Goal: Task Accomplishment & Management: Manage account settings

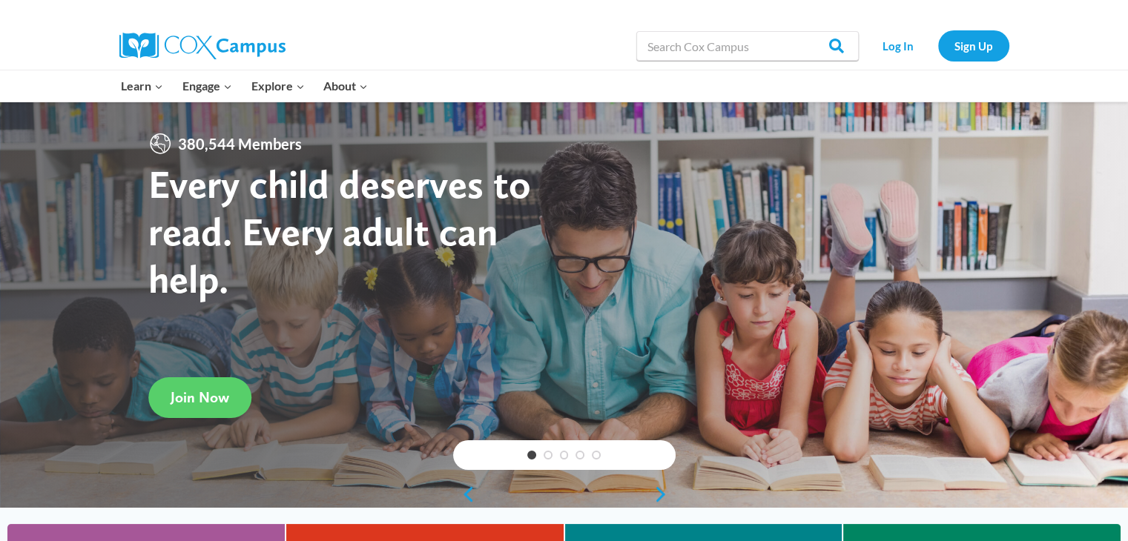
click at [974, 47] on link "Sign Up" at bounding box center [973, 45] width 71 height 30
click at [893, 53] on link "Log In" at bounding box center [898, 45] width 64 height 30
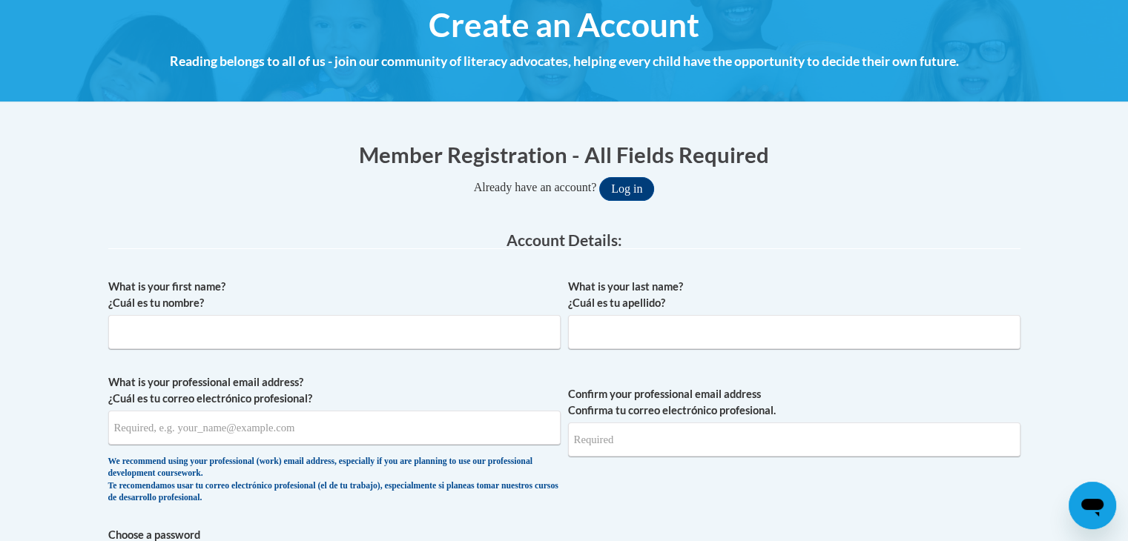
scroll to position [178, 0]
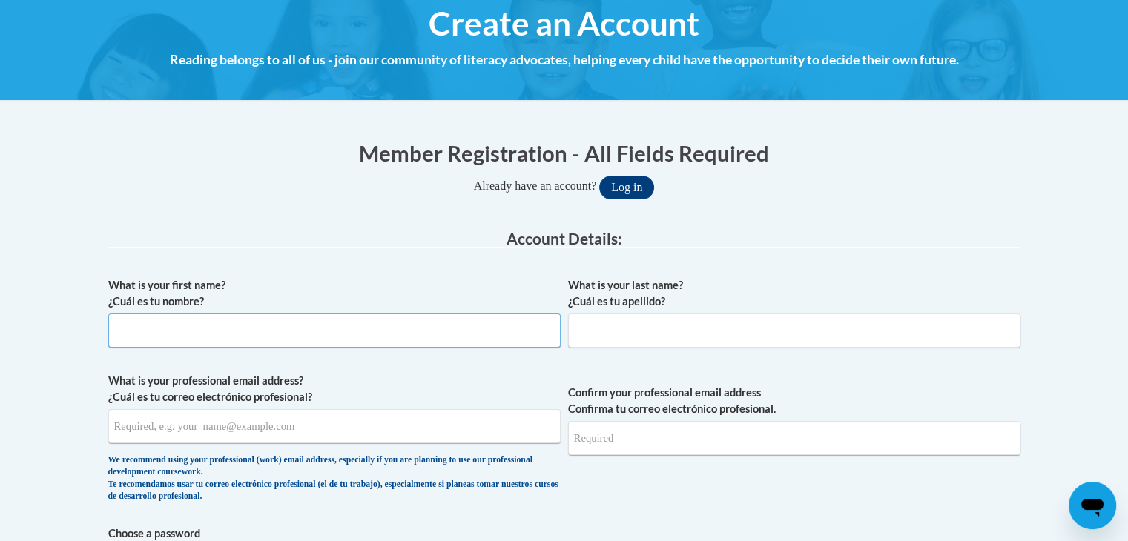
click at [474, 333] on input "What is your first name? ¿Cuál es tu nombre?" at bounding box center [334, 331] width 452 height 34
type input "Latisha"
type input "Hentz"
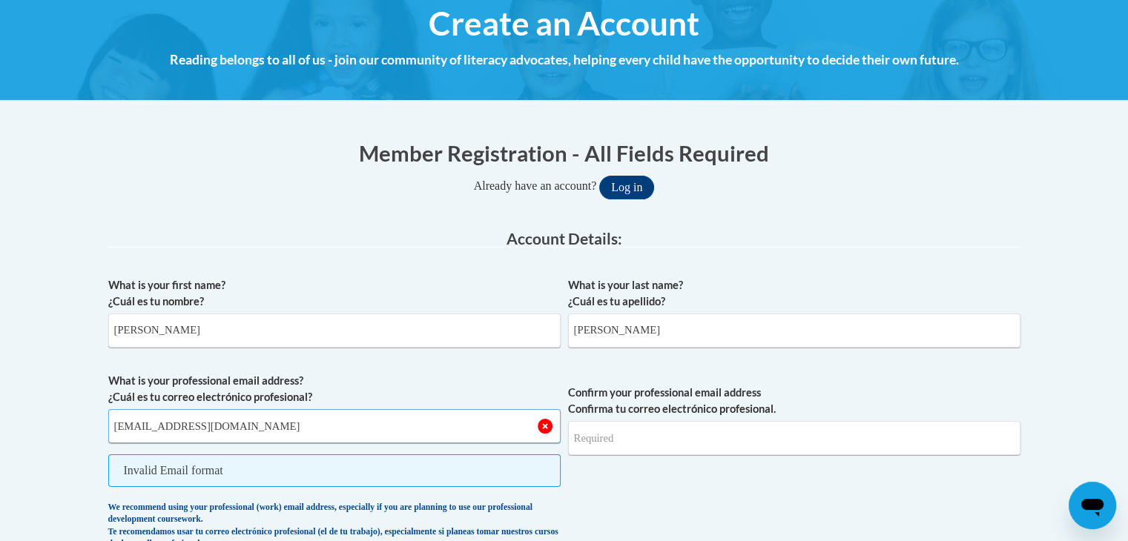
type input "hentzla@richmond.k12.ga.us"
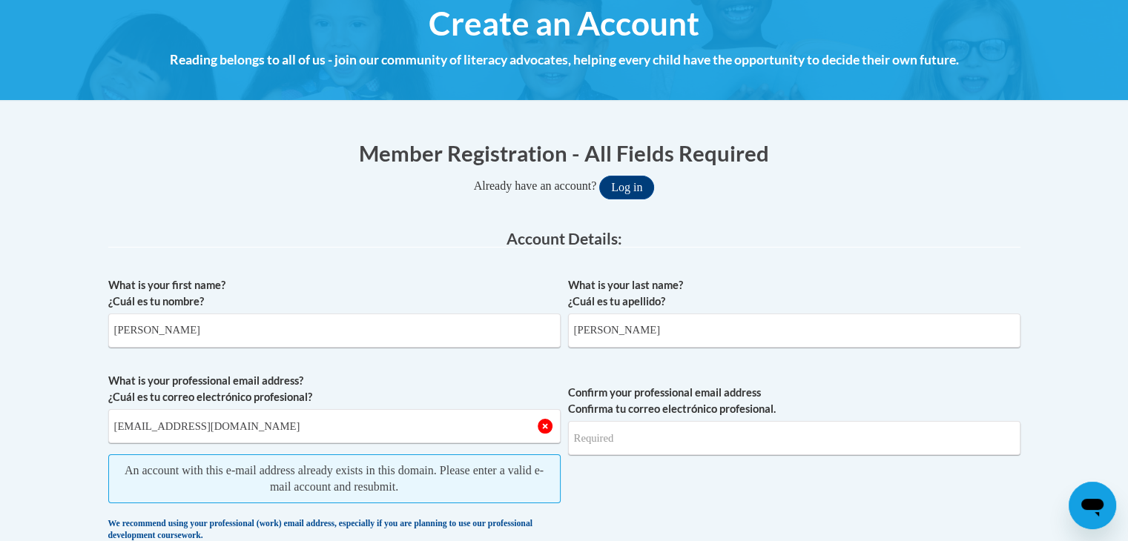
click at [626, 181] on button "Log in" at bounding box center [626, 188] width 55 height 24
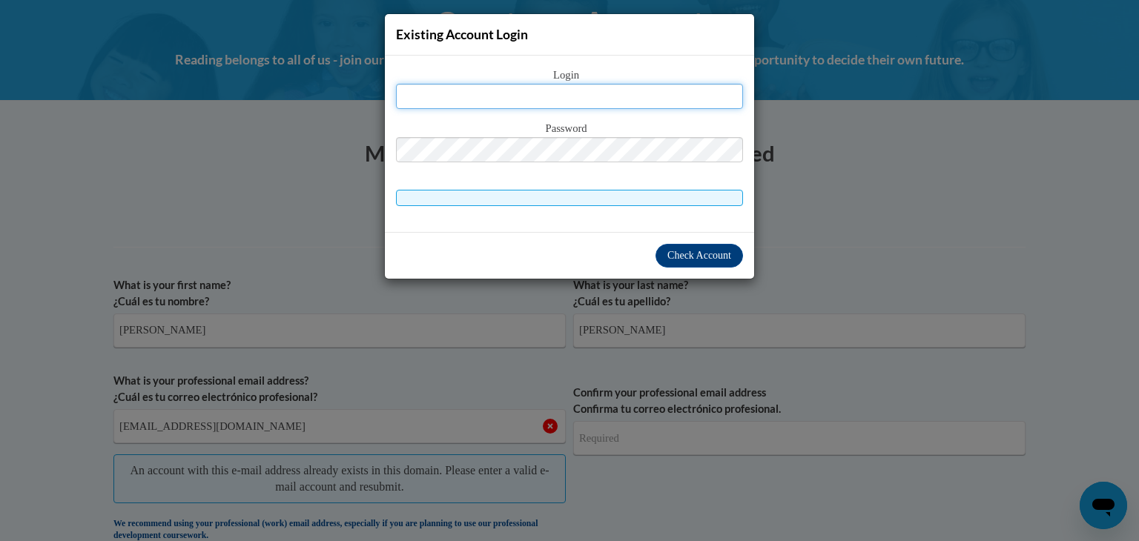
click at [596, 89] on input "text" at bounding box center [569, 96] width 347 height 25
type input "hentzla@richmond.k12.ga.us"
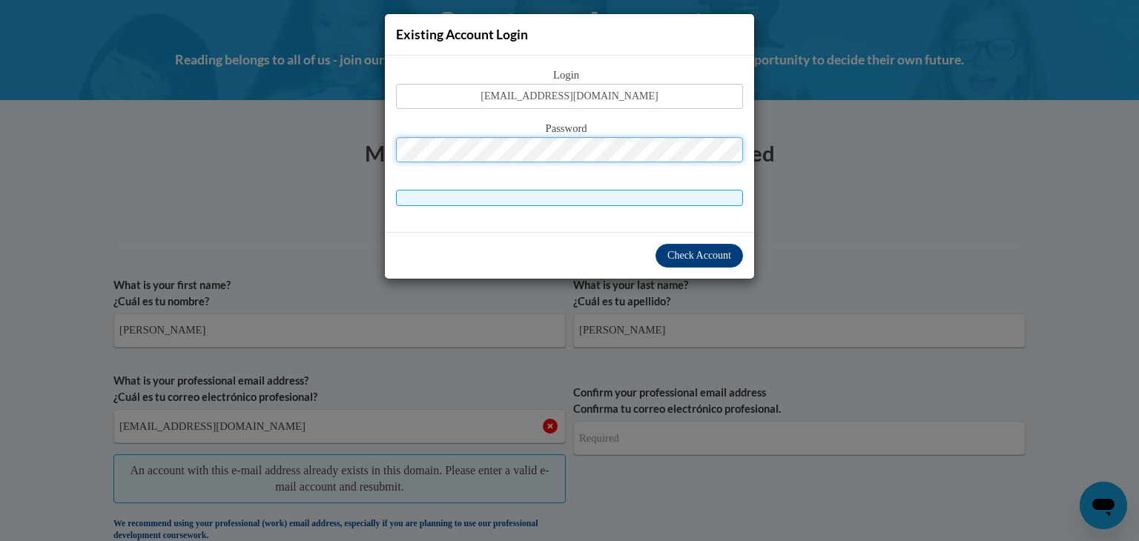
click at [605, 176] on button "Log in" at bounding box center [632, 188] width 55 height 24
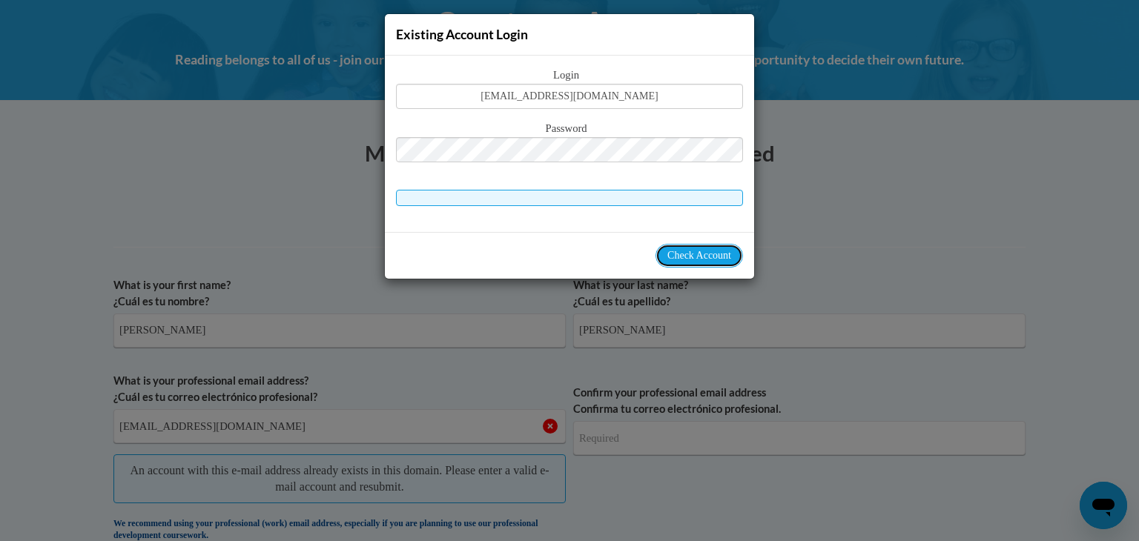
click at [698, 259] on span "Check Account" at bounding box center [699, 255] width 64 height 11
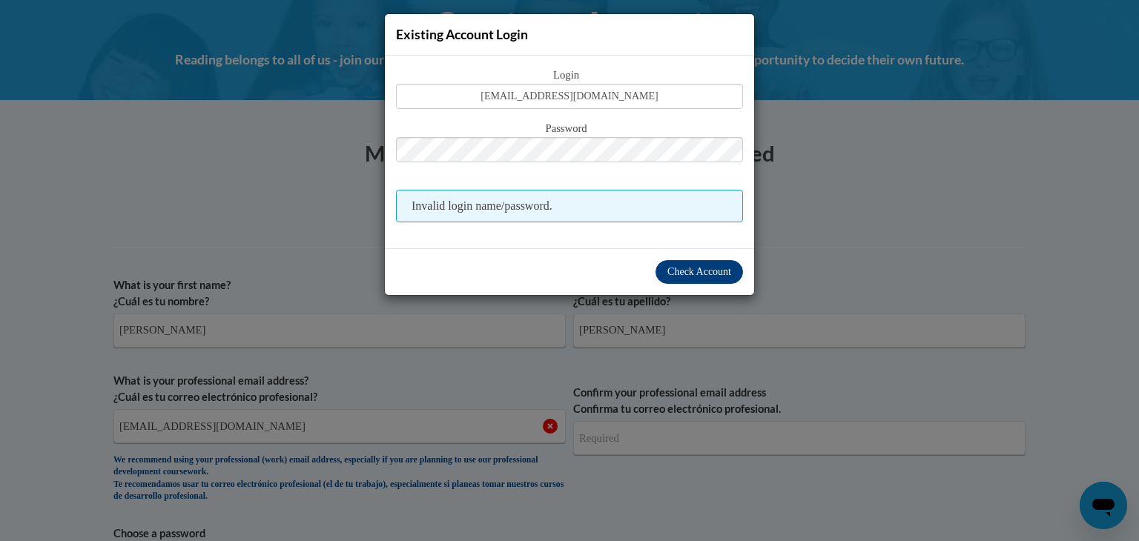
click at [433, 181] on div "Login hentzla@richmond.k12.ga.us Password Invalid login name/password." at bounding box center [569, 145] width 347 height 156
click at [165, 240] on div "Existing Account Login Login hentzla@richmond.k12.ga.us Password Invalid login …" at bounding box center [569, 270] width 1139 height 541
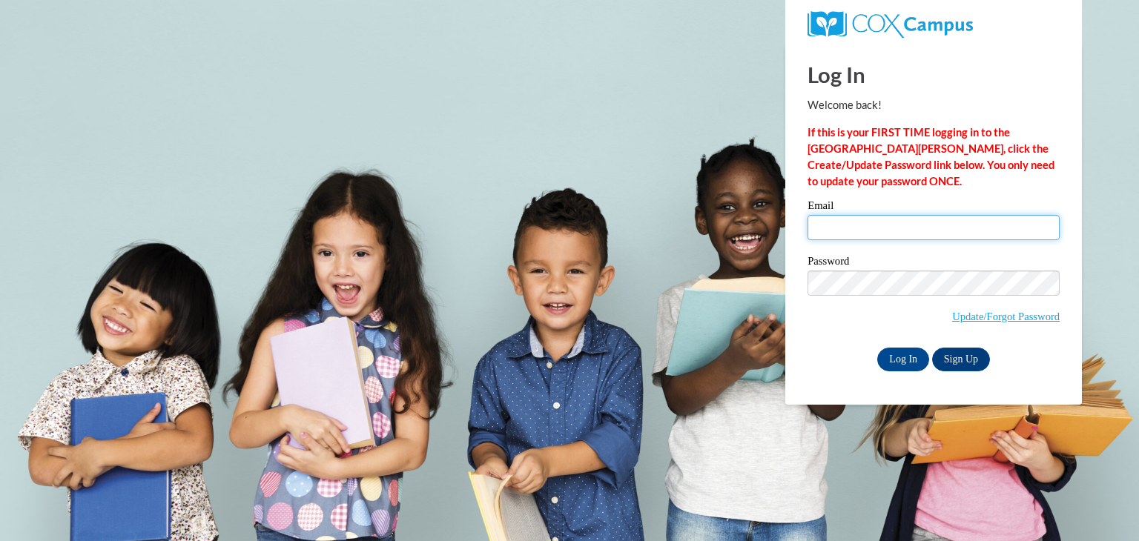
click at [883, 225] on input "Email" at bounding box center [933, 227] width 252 height 25
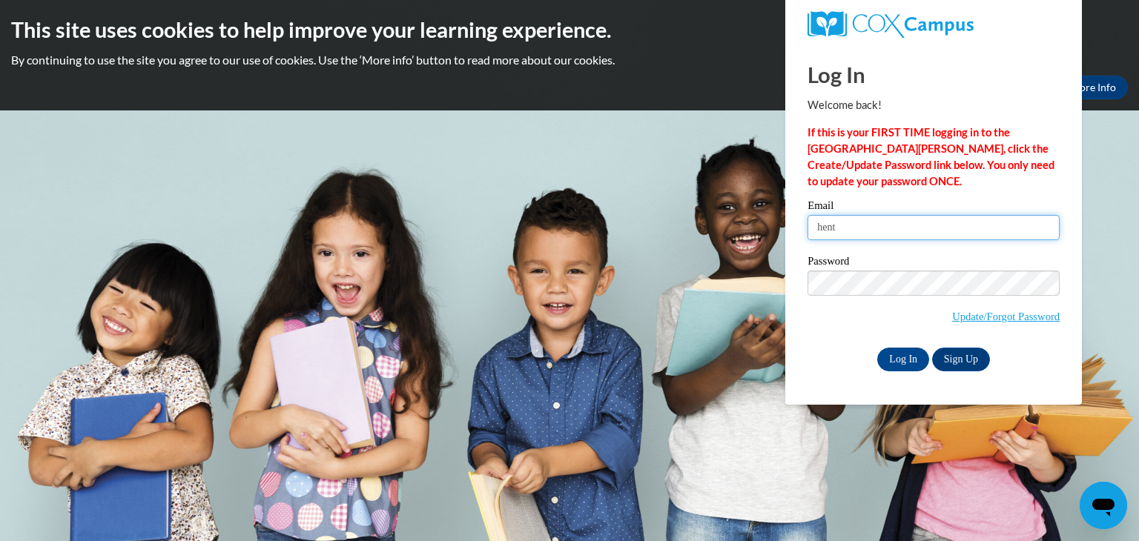
type input "hentzla@boe.richmond.k12.ga.us"
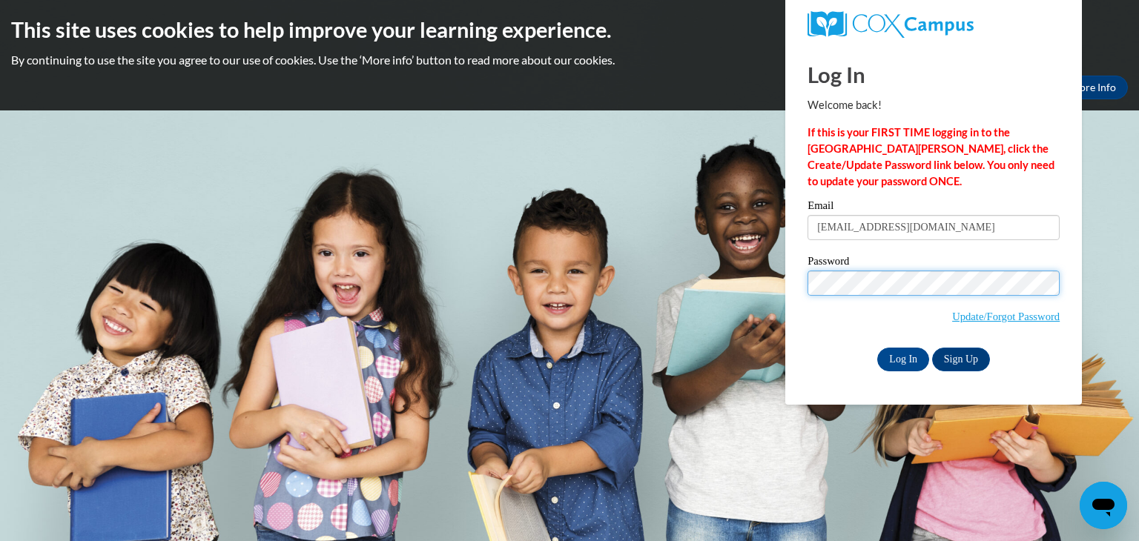
click at [877, 348] on input "Log In" at bounding box center [903, 360] width 52 height 24
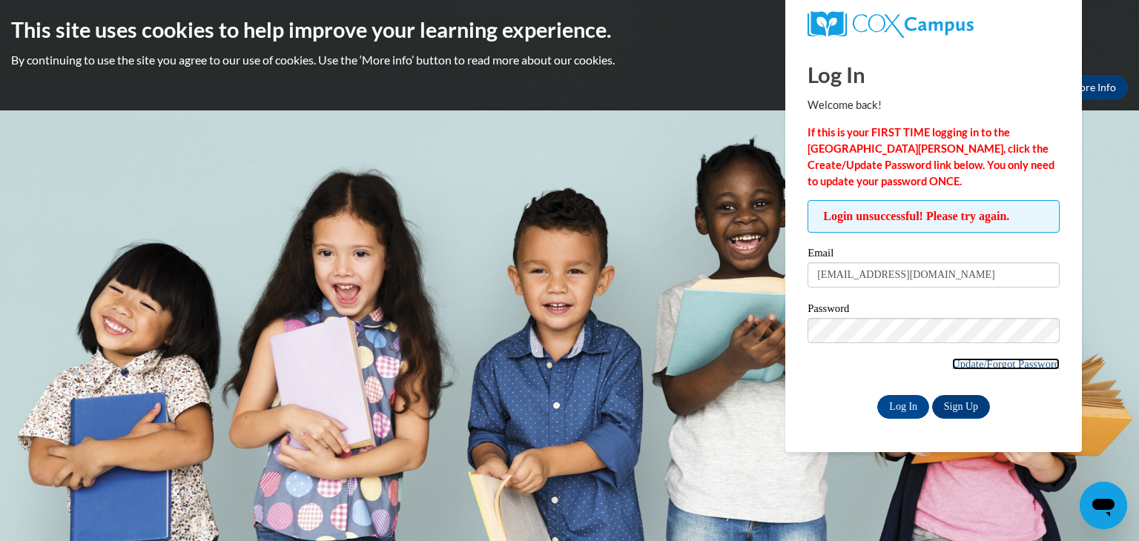
click at [1030, 368] on link "Update/Forgot Password" at bounding box center [1005, 364] width 107 height 12
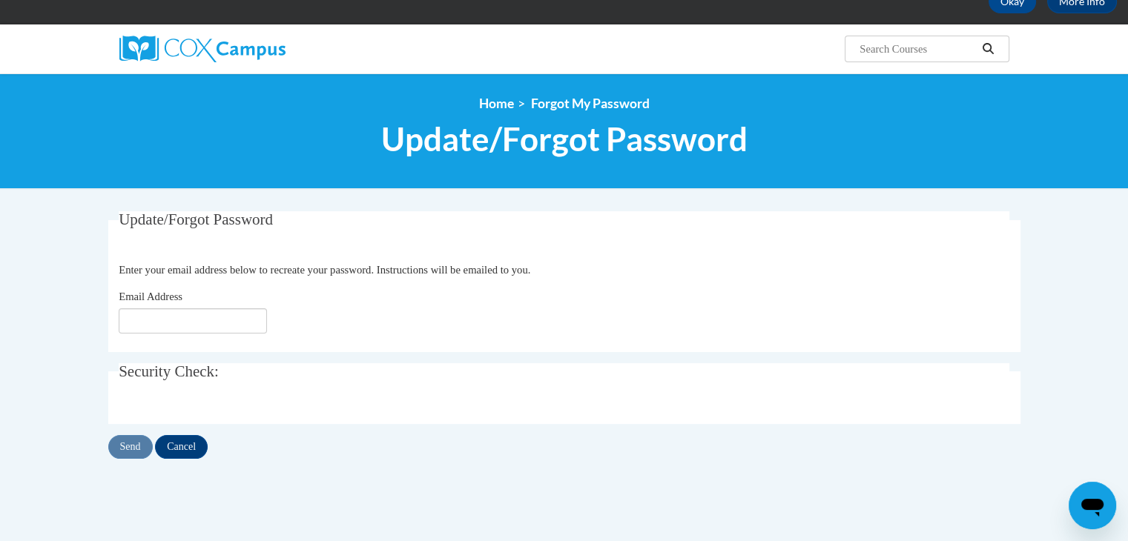
scroll to position [102, 0]
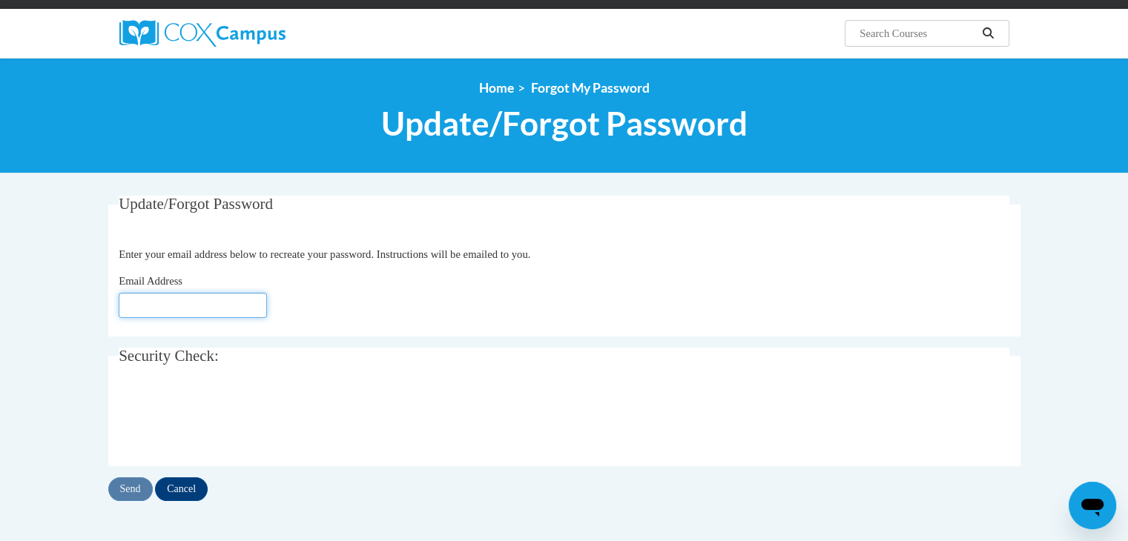
click at [222, 301] on input "Email Address" at bounding box center [193, 305] width 148 height 25
type input "[EMAIL_ADDRESS][DOMAIN_NAME]"
click at [128, 489] on input "Send" at bounding box center [130, 489] width 44 height 24
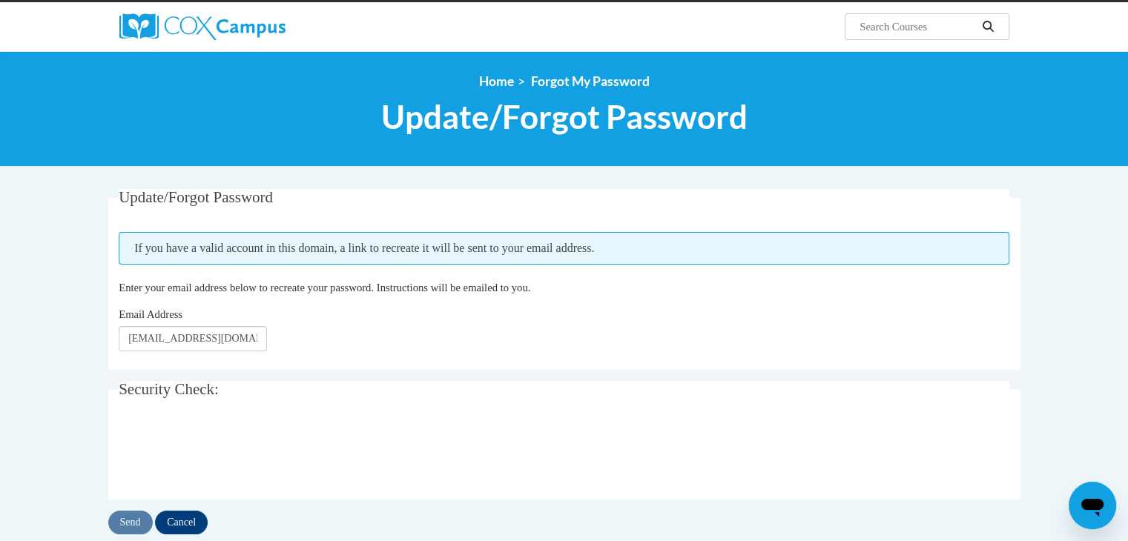
scroll to position [122, 0]
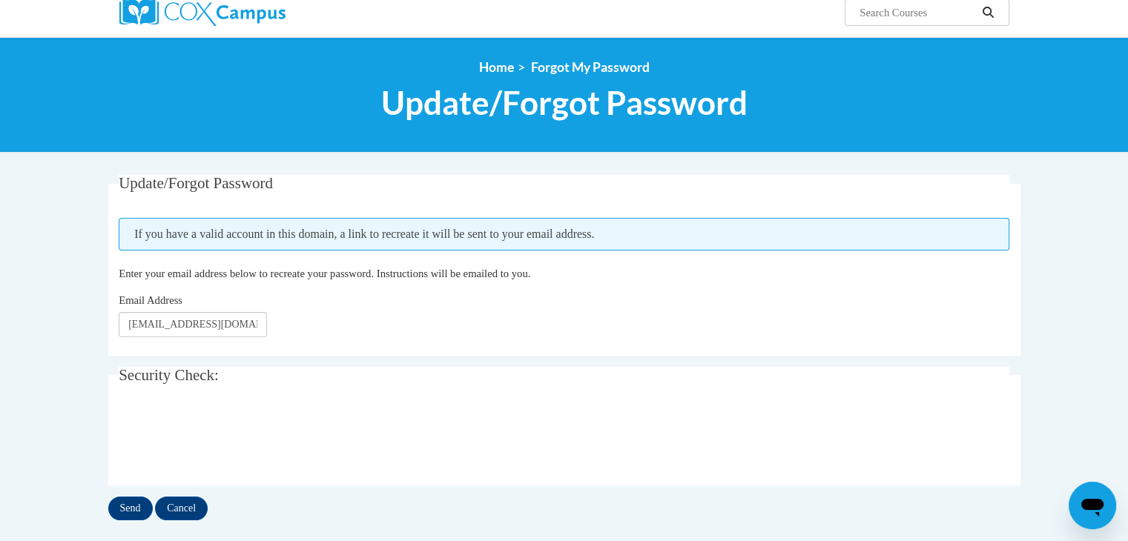
click at [182, 520] on div "Update/Forgot Password Please enter your email address If you have a valid acco…" at bounding box center [564, 362] width 934 height 375
click at [202, 13] on img at bounding box center [202, 12] width 166 height 27
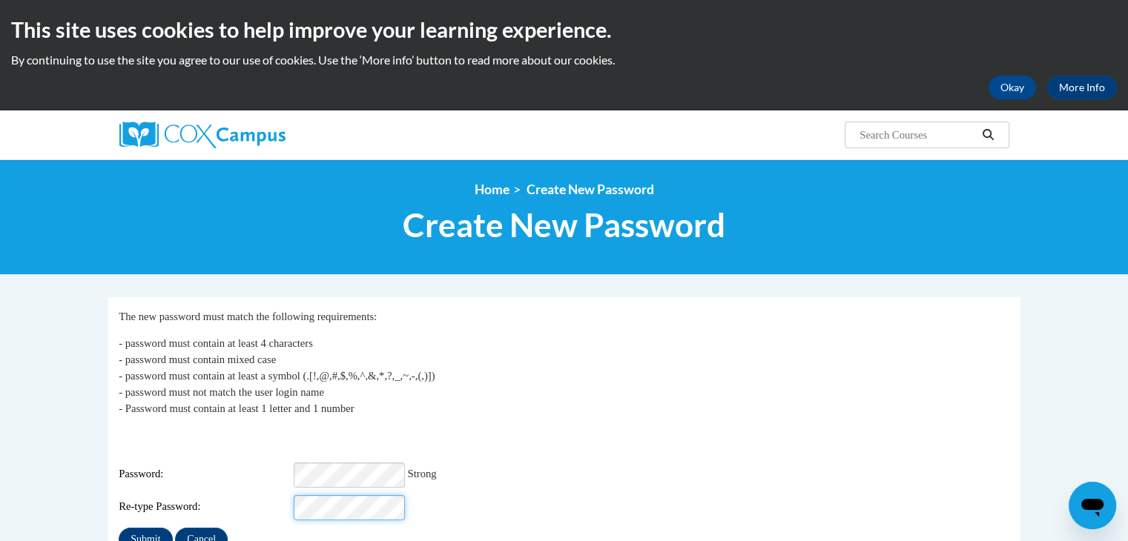
click at [119, 528] on input "Submit" at bounding box center [145, 540] width 53 height 24
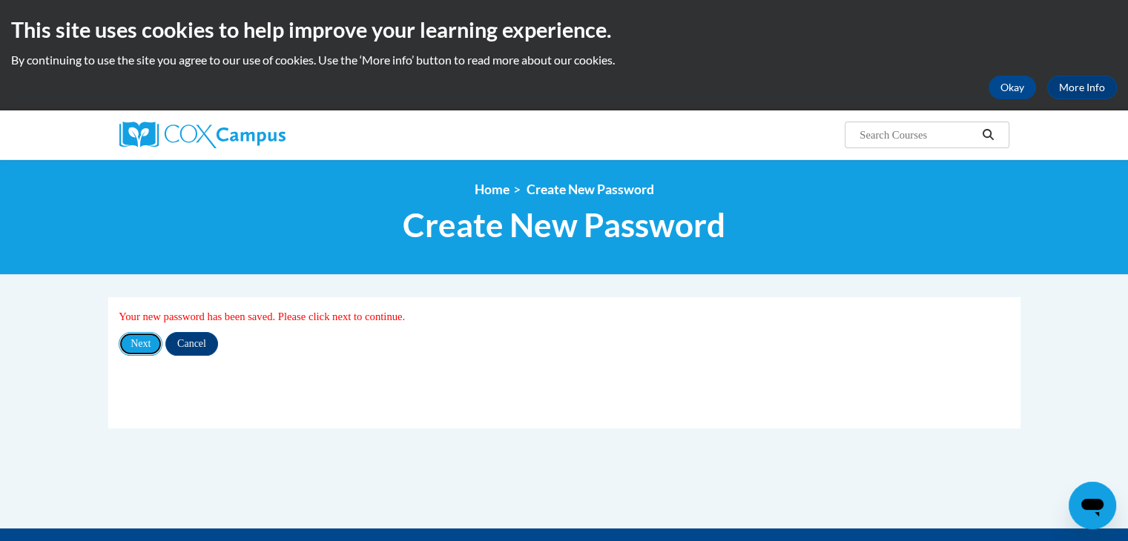
click at [148, 346] on input "Next" at bounding box center [141, 344] width 44 height 24
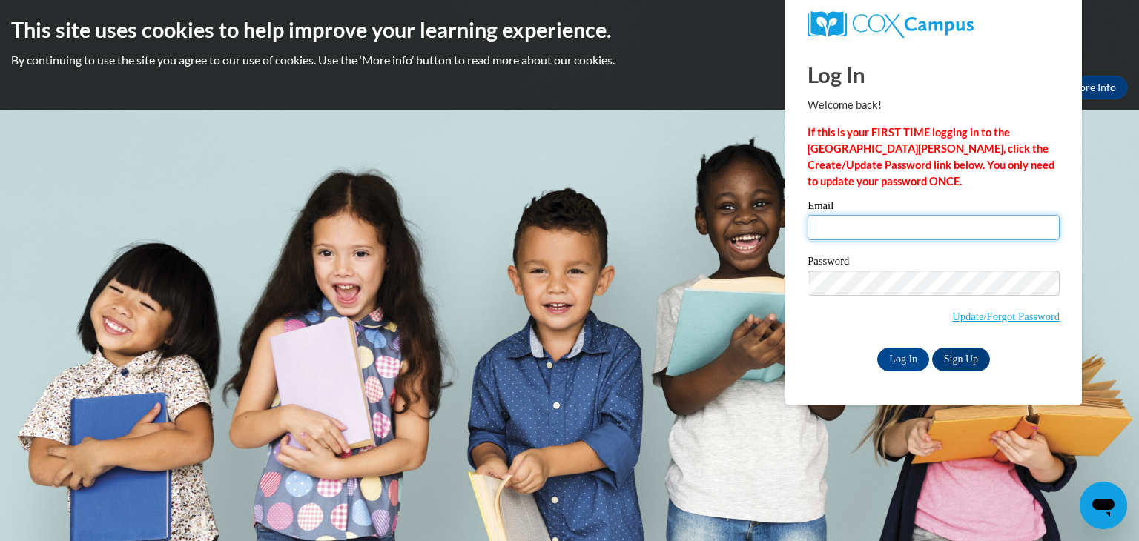
click at [907, 238] on input "Email" at bounding box center [933, 227] width 252 height 25
type input "hentzla@richmond.k12.ga.us"
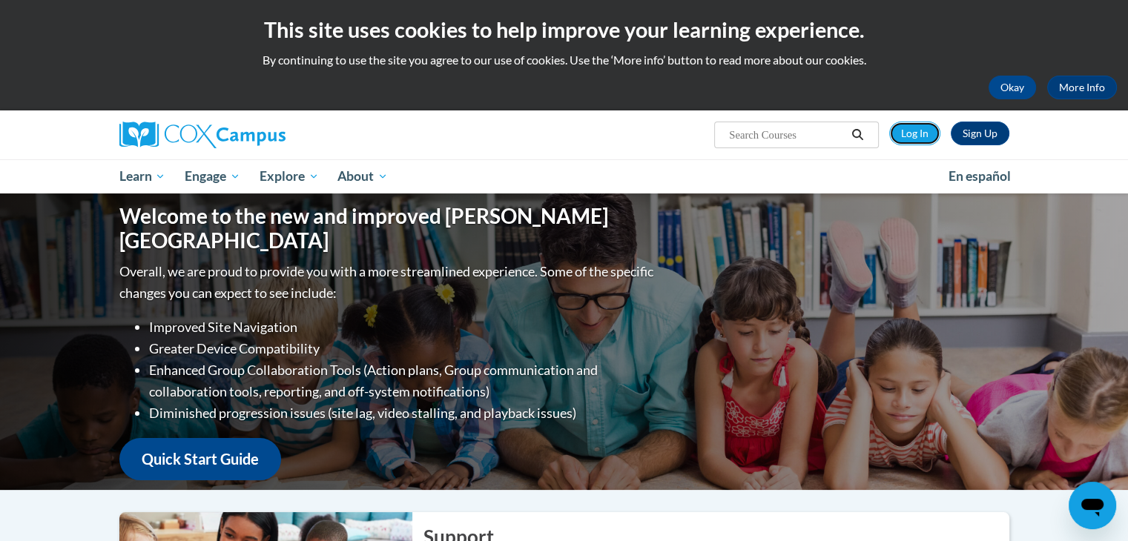
click at [914, 133] on link "Log In" at bounding box center [914, 134] width 51 height 24
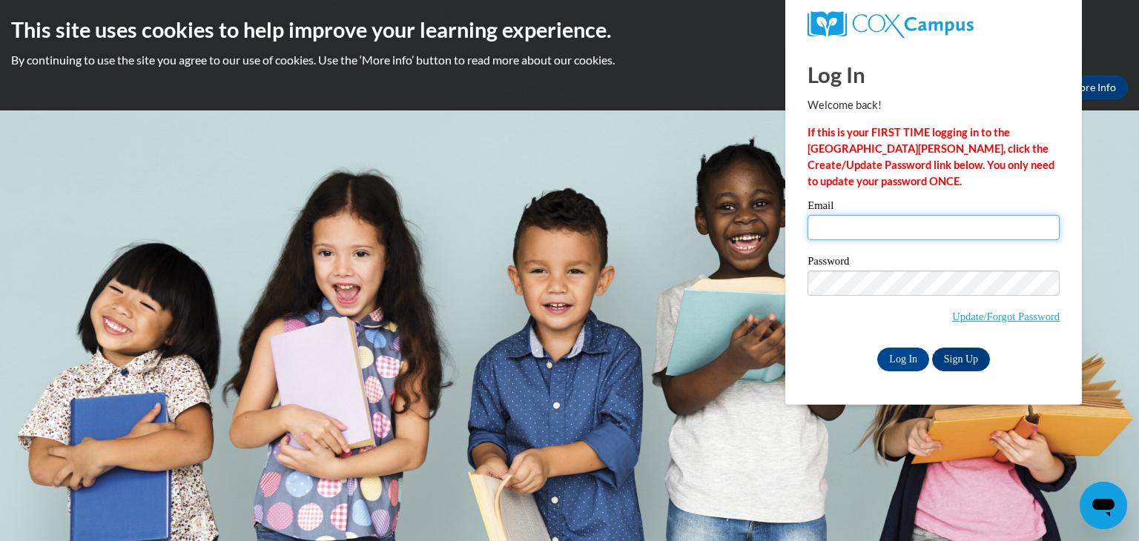
click at [916, 235] on input "Email" at bounding box center [933, 227] width 252 height 25
type input "hentzla@richmond.k12.ga.us"
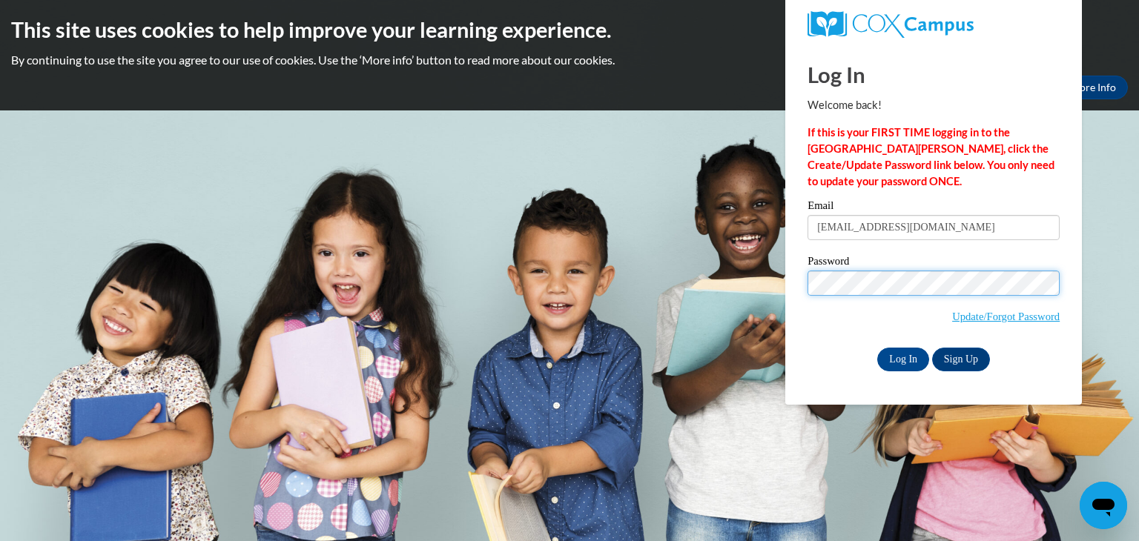
click at [877, 348] on input "Log In" at bounding box center [903, 360] width 52 height 24
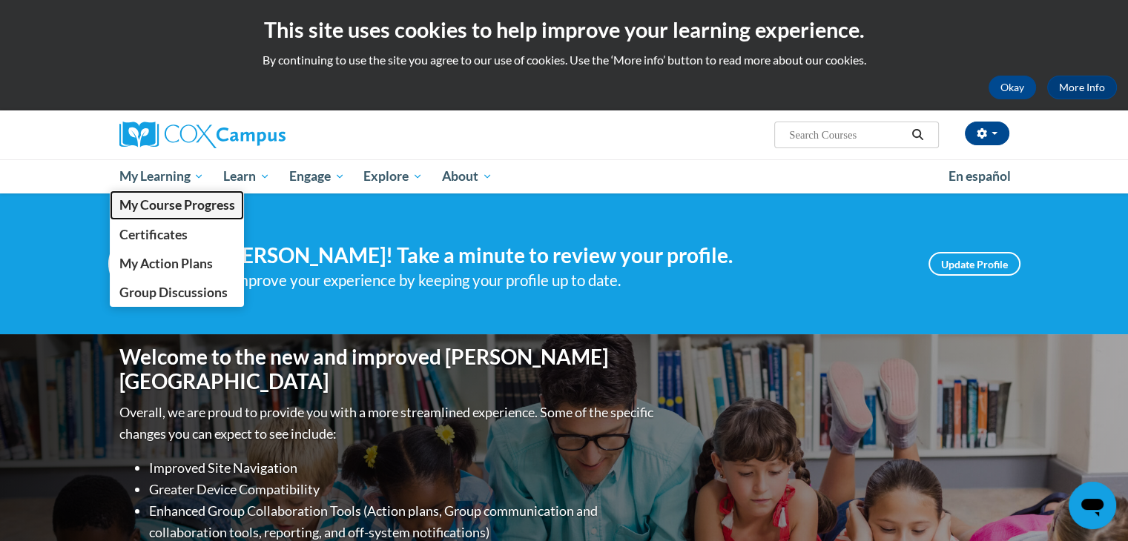
click at [178, 205] on span "My Course Progress" at bounding box center [177, 205] width 116 height 16
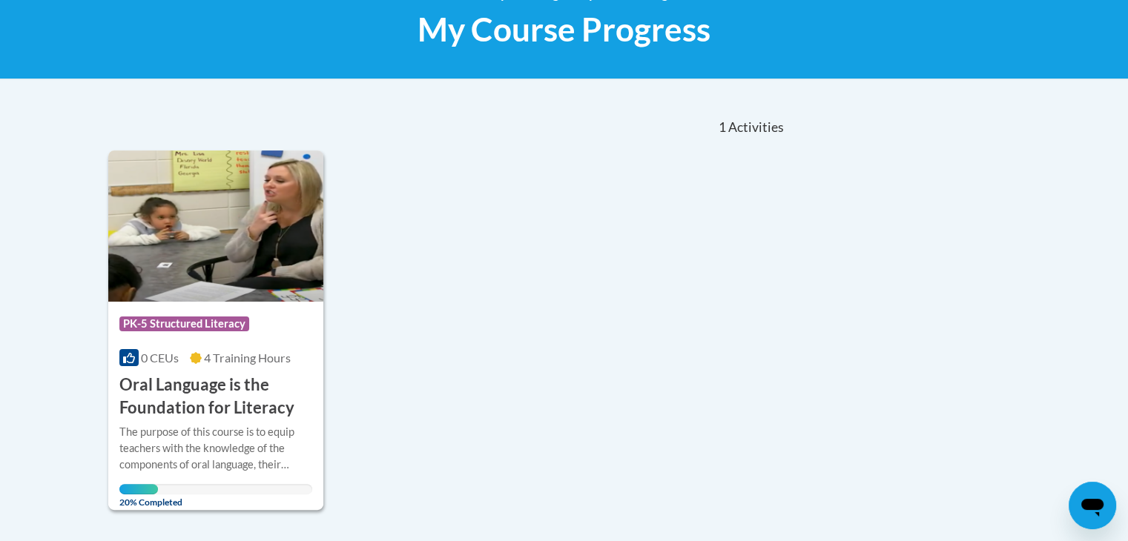
scroll to position [277, 0]
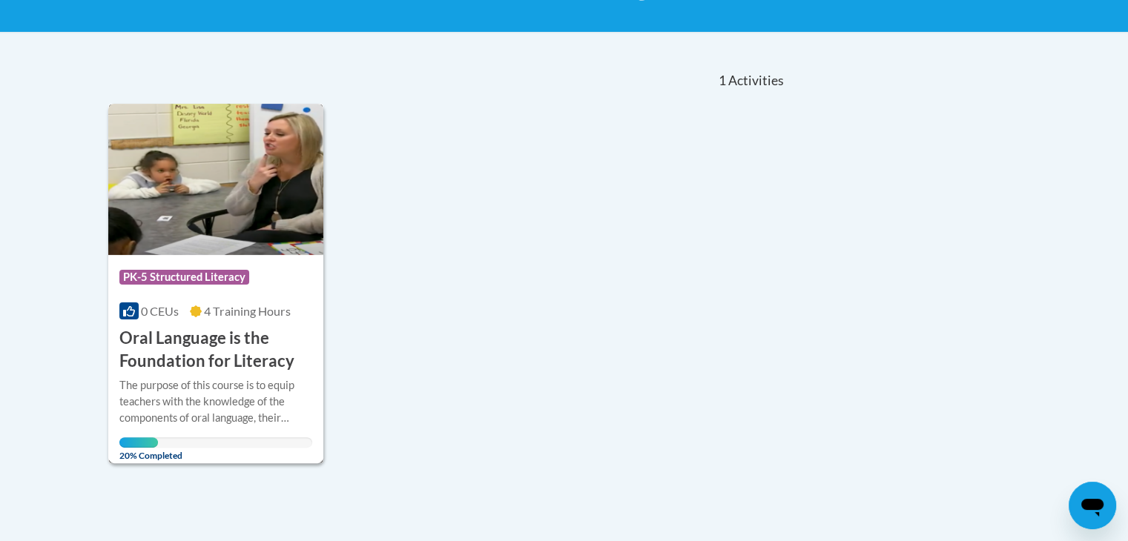
click at [204, 244] on img at bounding box center [216, 179] width 216 height 151
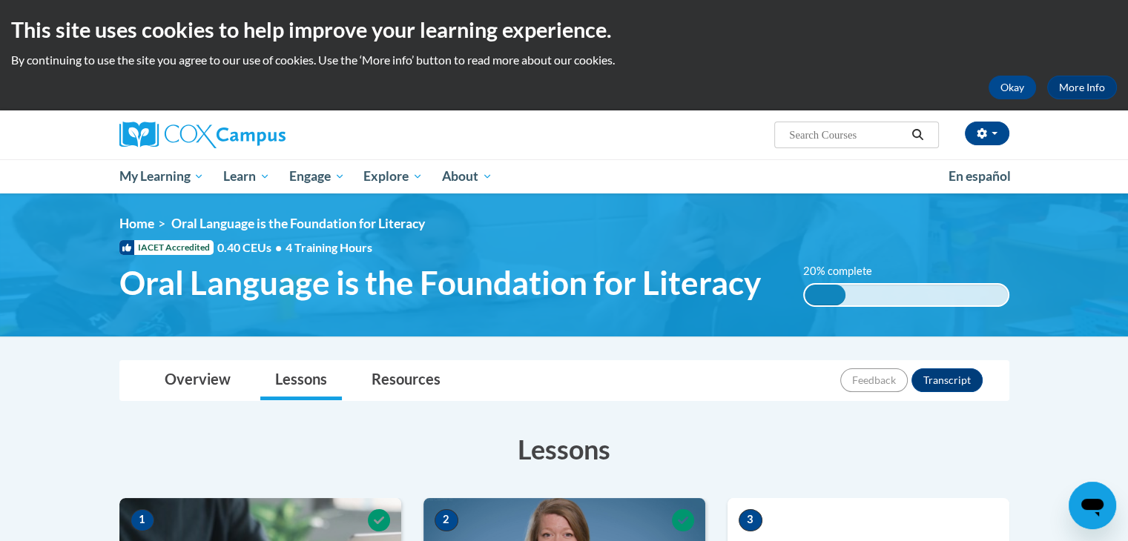
drag, startPoint x: 1136, startPoint y: 195, endPoint x: 1116, endPoint y: 30, distance: 166.5
click at [1116, 30] on html "This site uses cookies to help improve your learning experience. By continuing …" at bounding box center [564, 270] width 1128 height 541
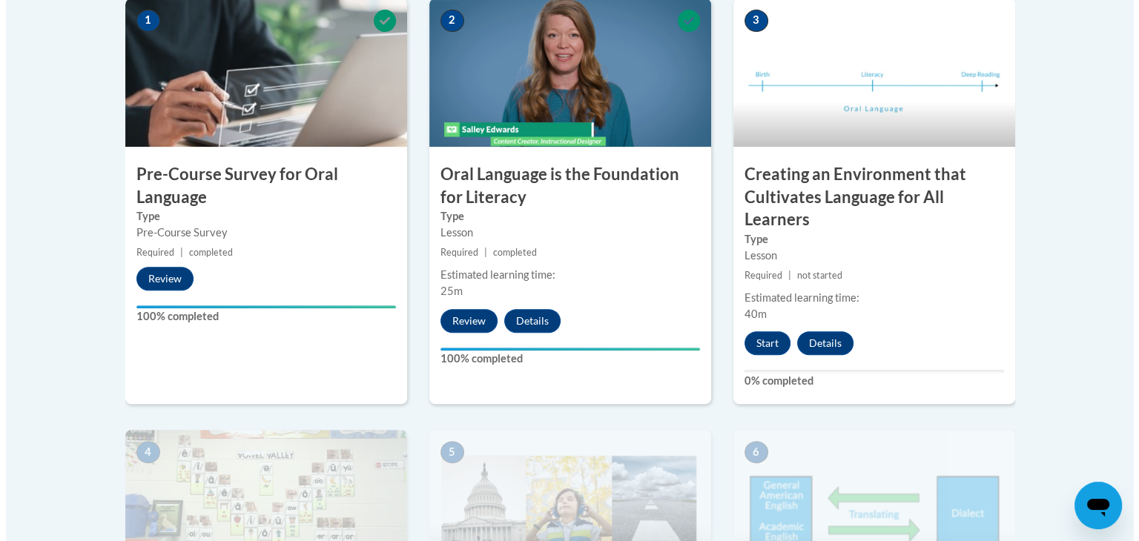
scroll to position [502, 0]
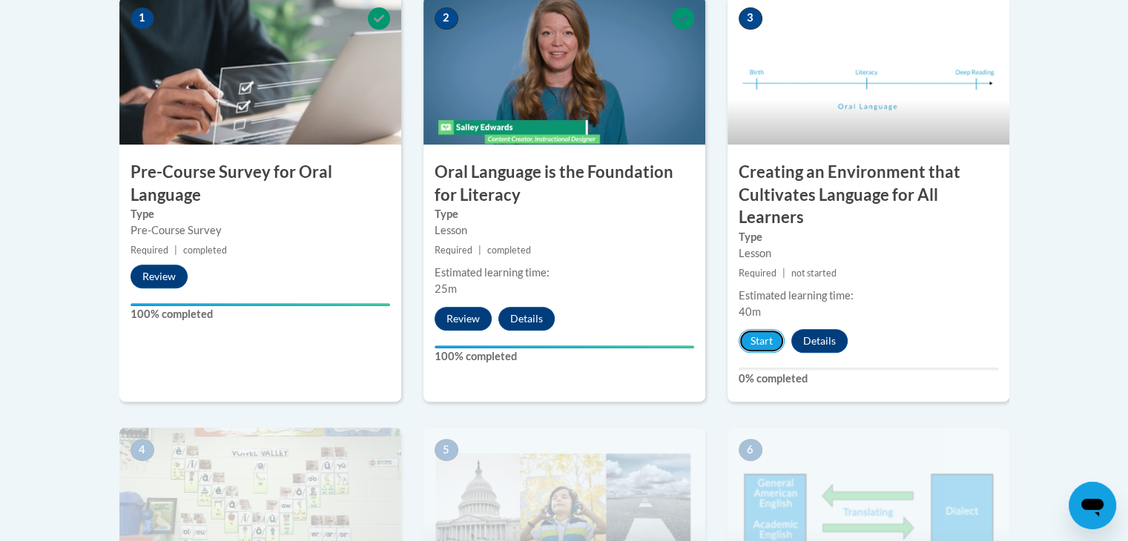
click at [754, 340] on button "Start" at bounding box center [761, 341] width 46 height 24
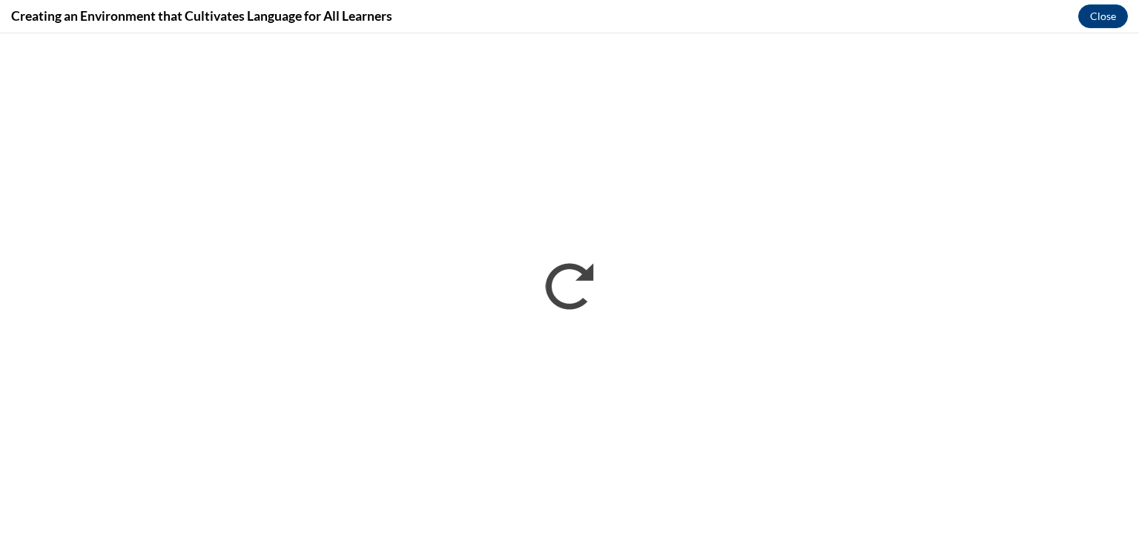
scroll to position [0, 0]
